Goal: Transaction & Acquisition: Purchase product/service

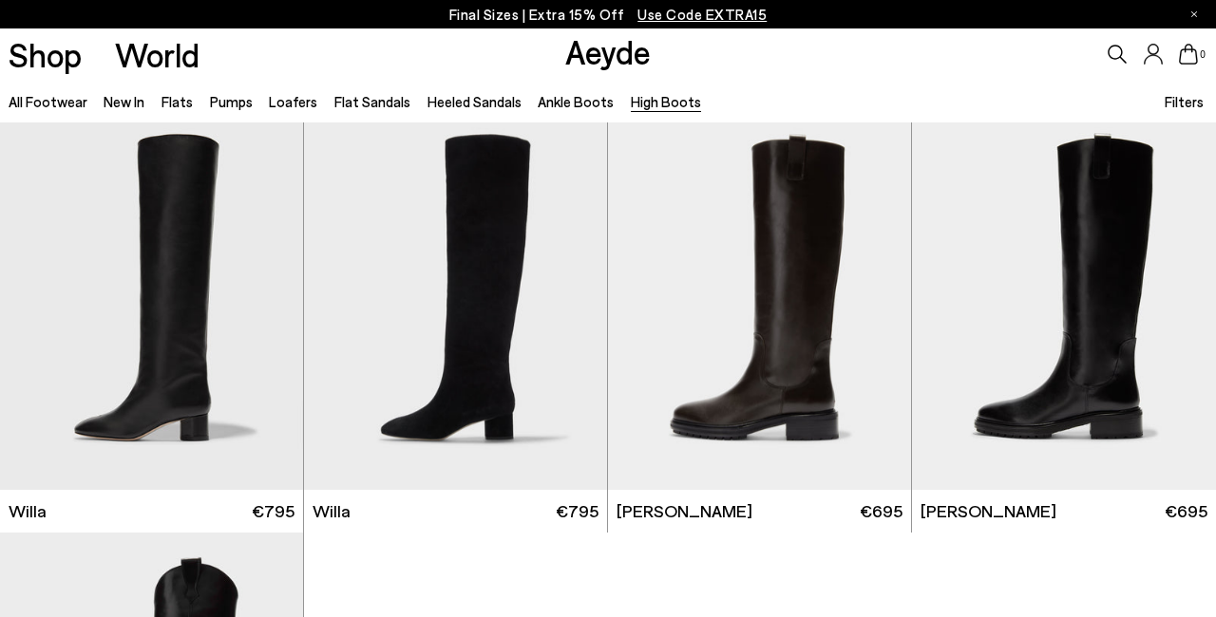
scroll to position [415, 0]
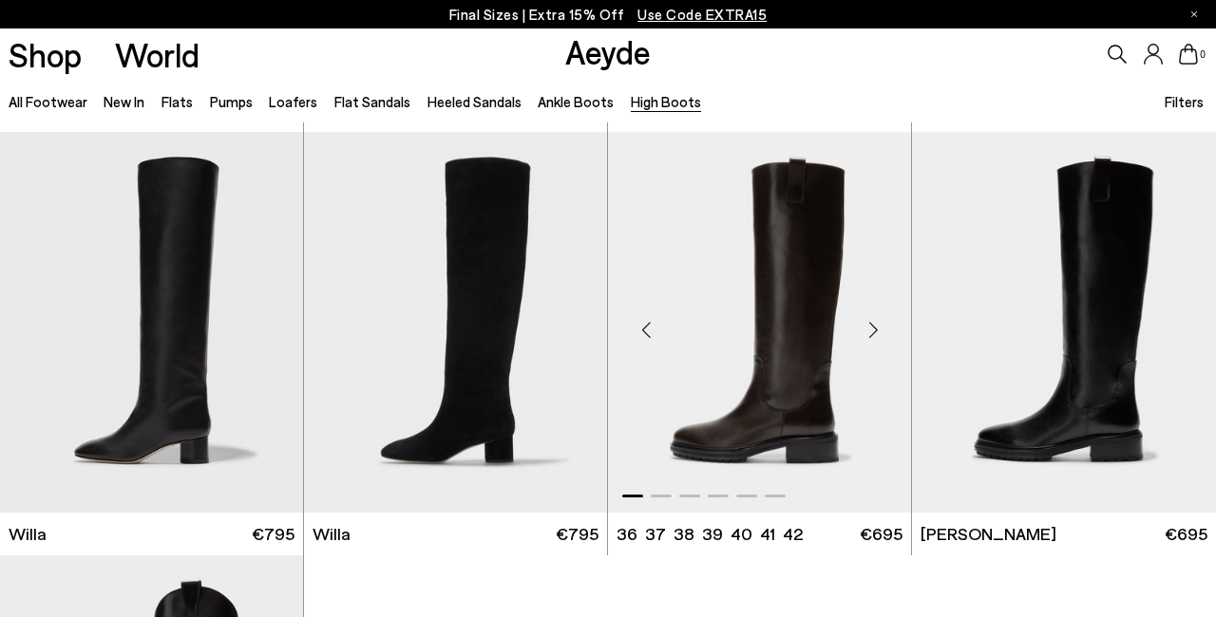
click at [878, 329] on div "Next slide" at bounding box center [872, 329] width 57 height 57
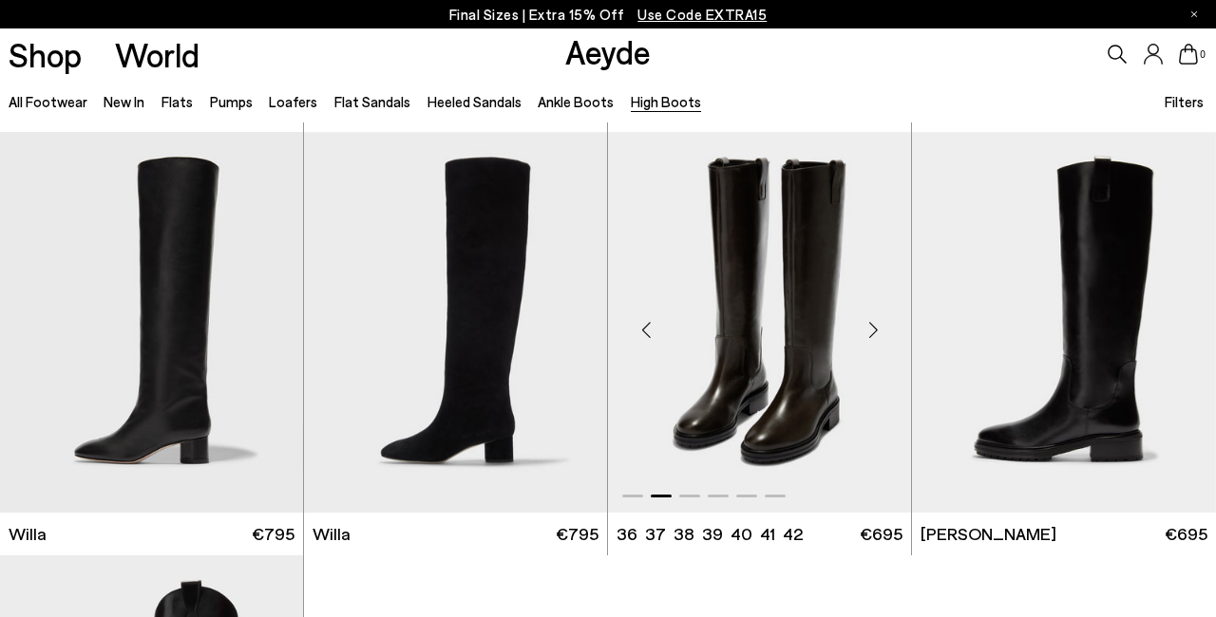
click at [878, 329] on div "Next slide" at bounding box center [872, 329] width 57 height 57
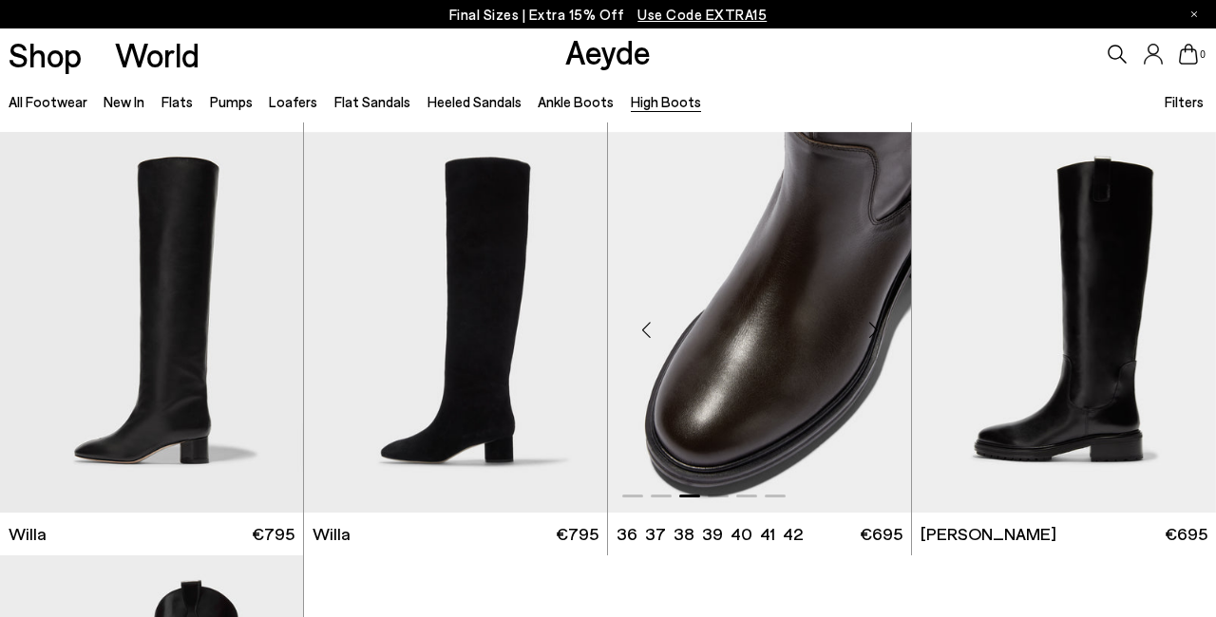
click at [877, 329] on div "Next slide" at bounding box center [872, 329] width 57 height 57
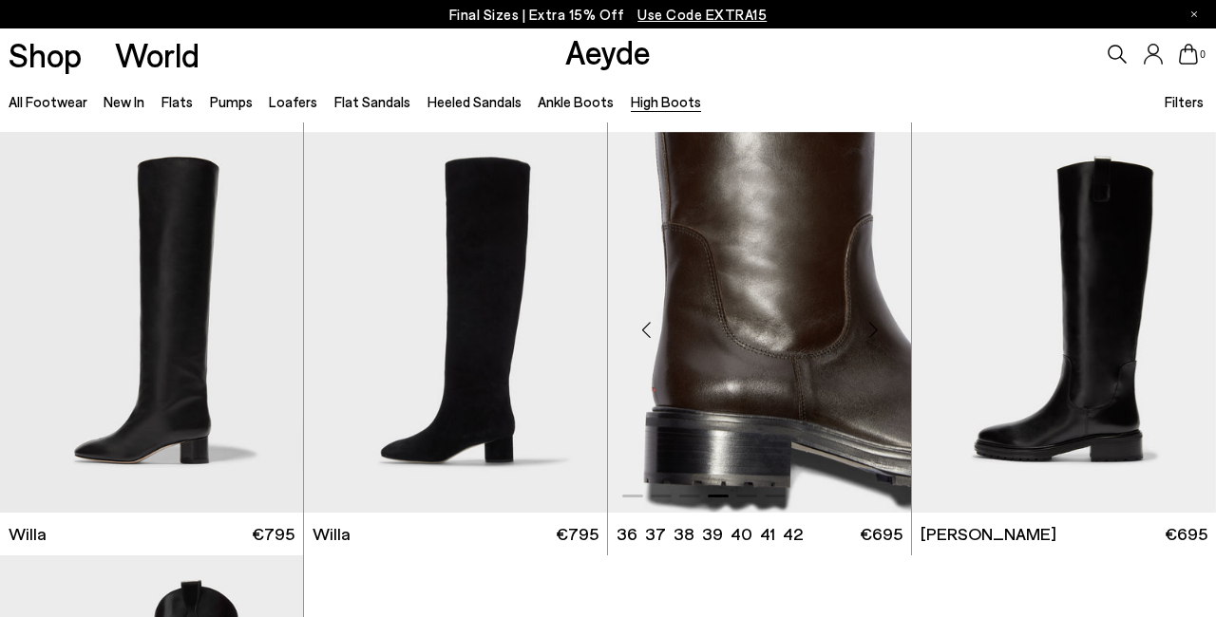
click at [877, 329] on div "Next slide" at bounding box center [872, 329] width 57 height 57
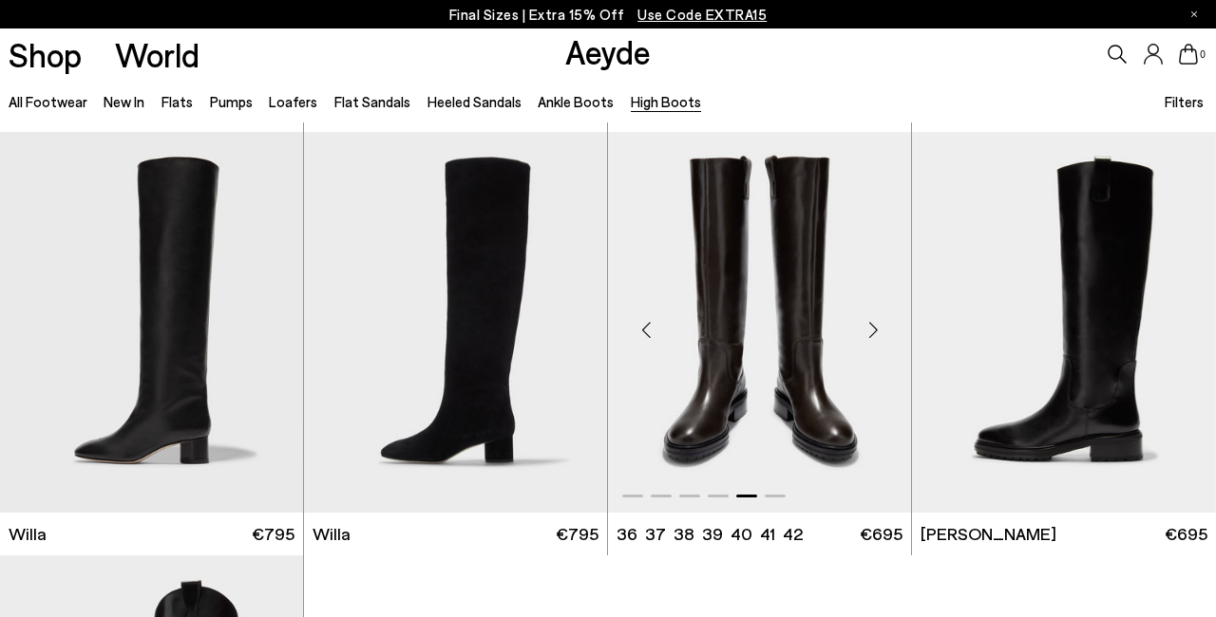
click at [877, 329] on div "Next slide" at bounding box center [872, 329] width 57 height 57
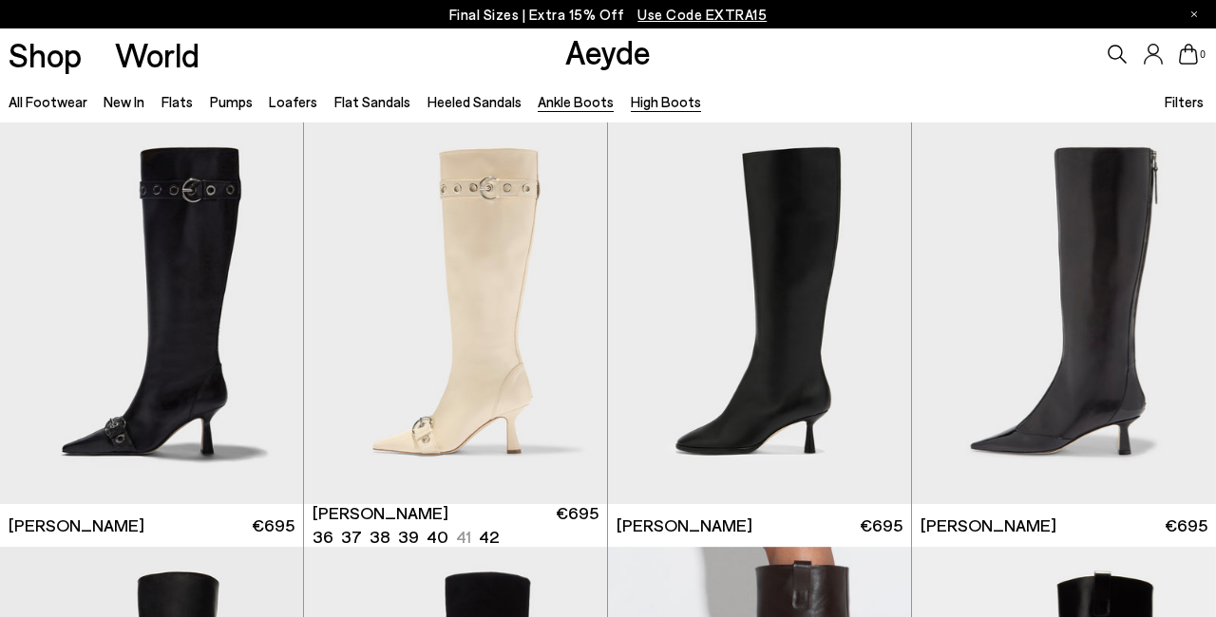
scroll to position [0, 0]
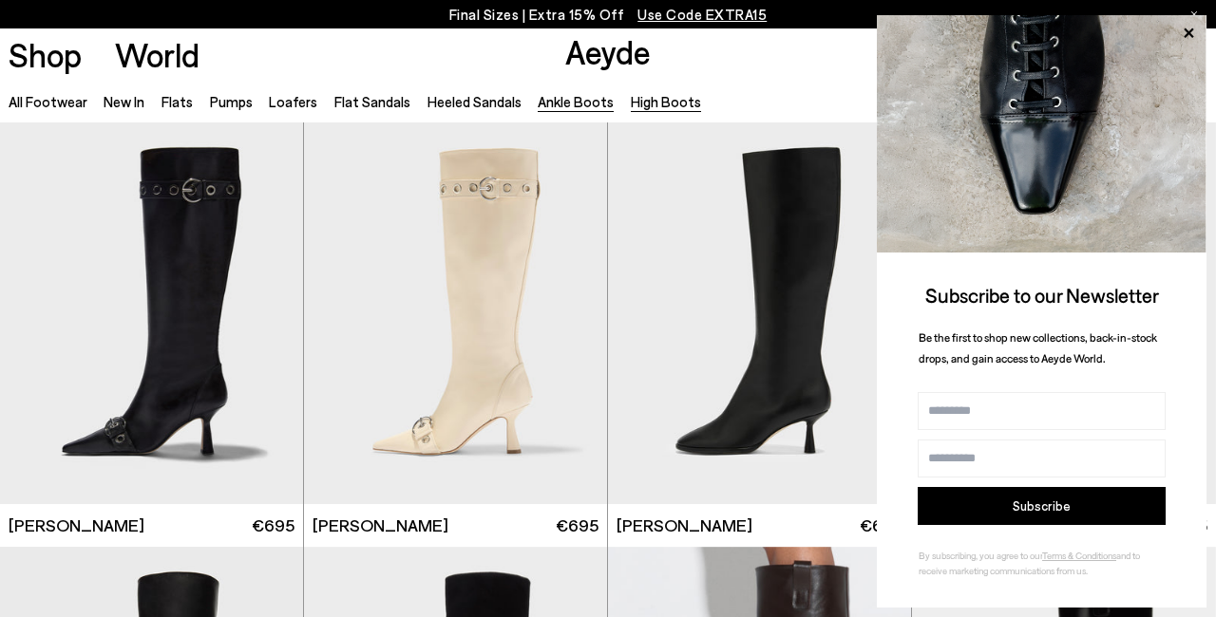
click at [560, 102] on link "Ankle Boots" at bounding box center [576, 101] width 76 height 17
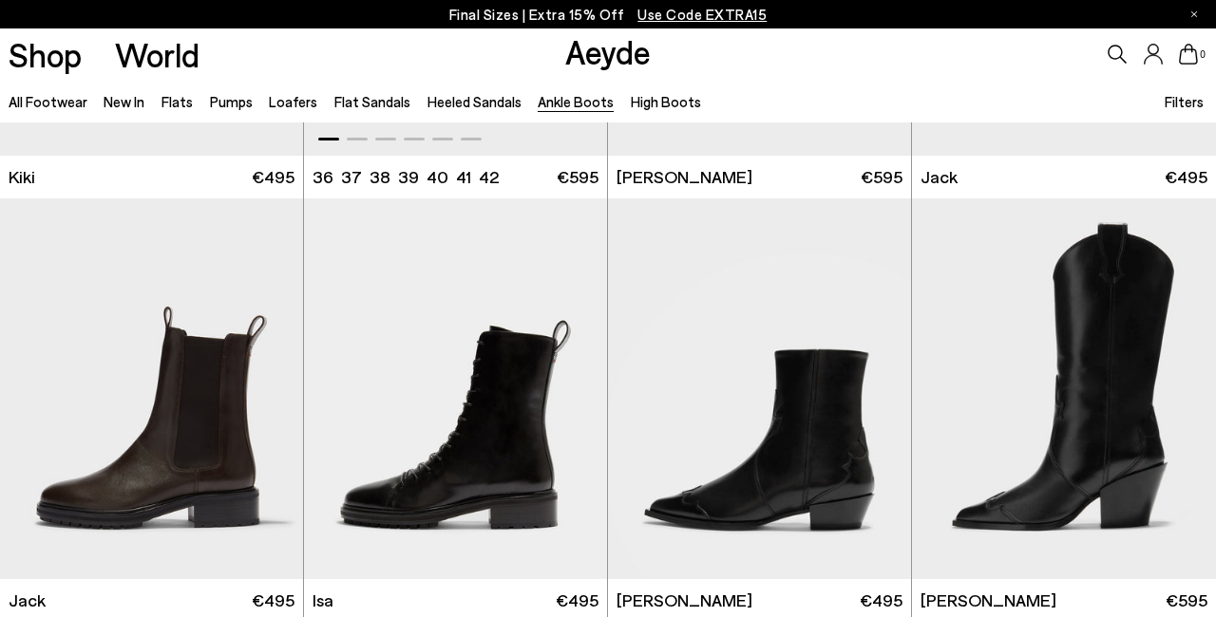
scroll to position [2929, 0]
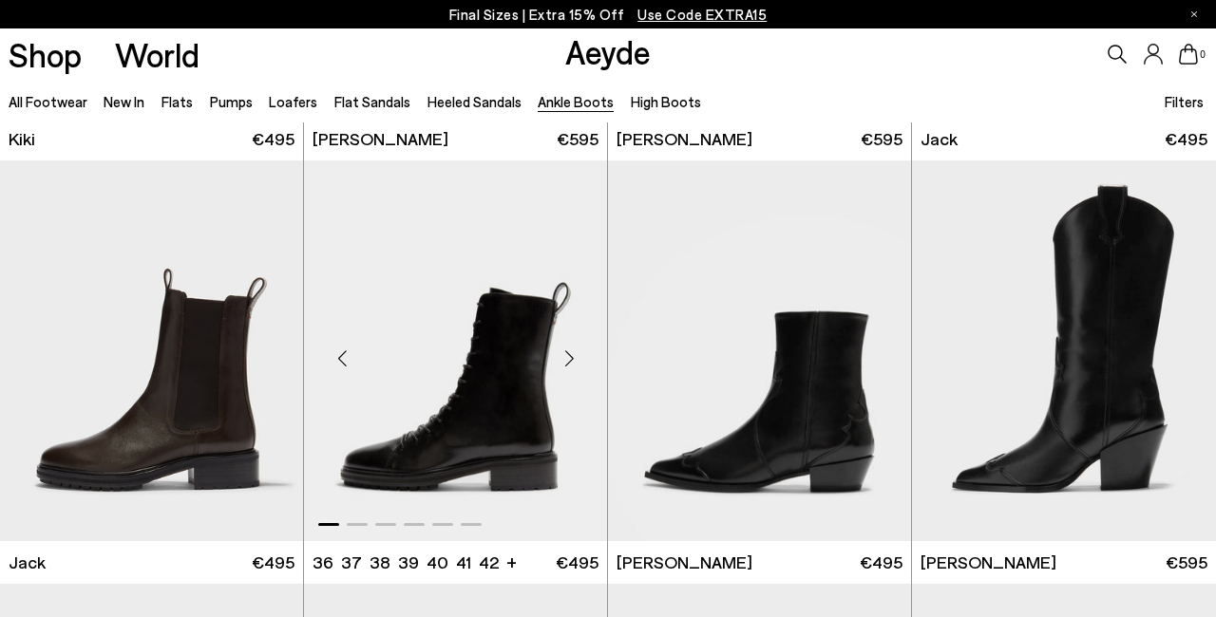
click at [565, 357] on div "Next slide" at bounding box center [568, 358] width 57 height 57
